Goal: Find specific page/section: Find specific page/section

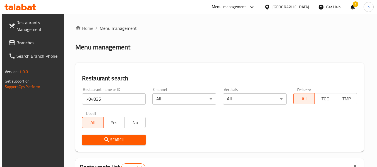
scroll to position [82, 0]
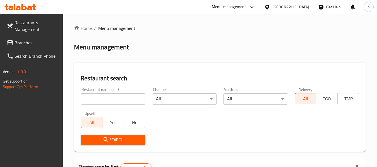
drag, startPoint x: 22, startPoint y: 42, endPoint x: 25, endPoint y: 47, distance: 6.4
click at [22, 42] on span "Branches" at bounding box center [37, 42] width 44 height 7
click at [99, 96] on input "search" at bounding box center [113, 99] width 65 height 11
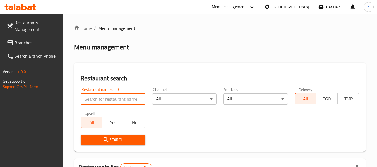
click at [99, 96] on input "search" at bounding box center [113, 99] width 65 height 11
paste input "22960"
type input "22960"
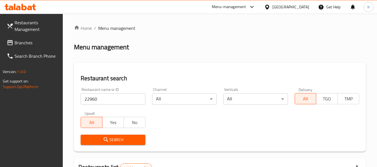
click at [104, 139] on icon "submit" at bounding box center [106, 139] width 5 height 5
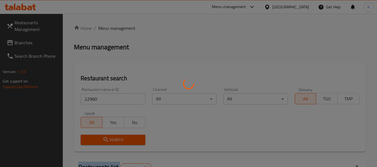
click at [104, 139] on div at bounding box center [188, 83] width 377 height 167
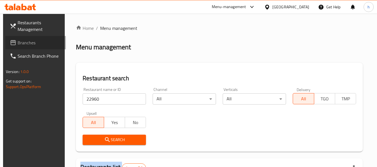
click at [24, 41] on span "Branches" at bounding box center [40, 42] width 44 height 7
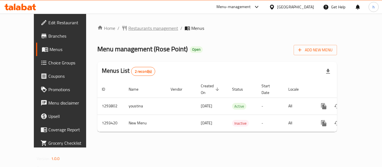
click at [128, 29] on span "Restaurants management" at bounding box center [153, 28] width 50 height 7
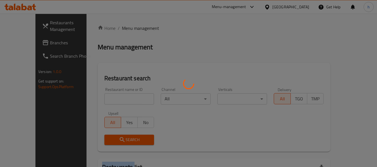
click at [123, 29] on div at bounding box center [188, 83] width 377 height 167
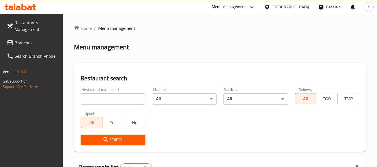
click at [104, 101] on input "search" at bounding box center [113, 99] width 65 height 11
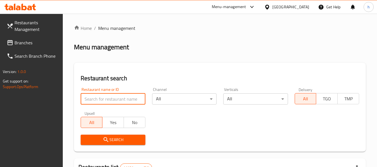
click at [104, 101] on input "search" at bounding box center [113, 99] width 65 height 11
paste input "699516"
type input "699516"
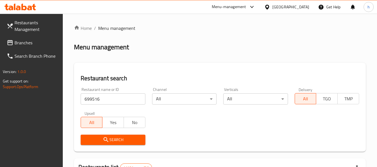
click at [99, 139] on span "Search" at bounding box center [113, 140] width 56 height 7
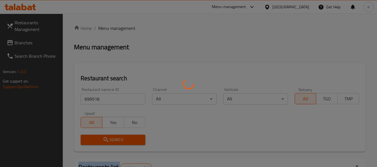
click at [99, 139] on div at bounding box center [188, 83] width 377 height 167
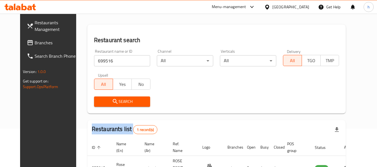
scroll to position [75, 0]
